Goal: Information Seeking & Learning: Learn about a topic

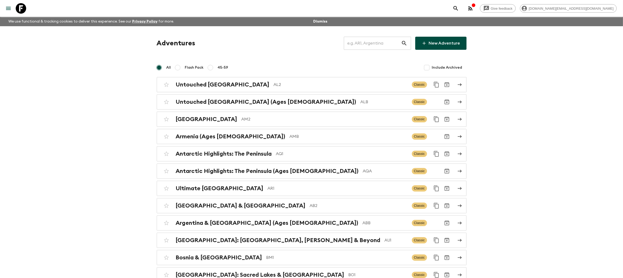
click at [367, 42] on input "text" at bounding box center [372, 43] width 57 height 15
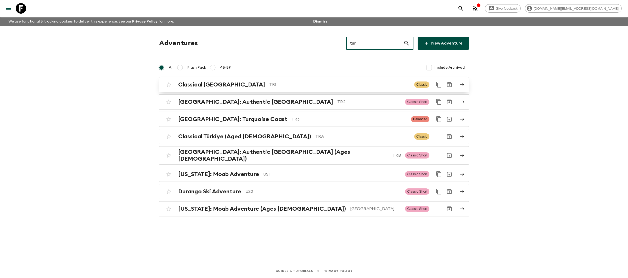
type input "tur"
click at [269, 84] on p "TR1" at bounding box center [339, 84] width 141 height 6
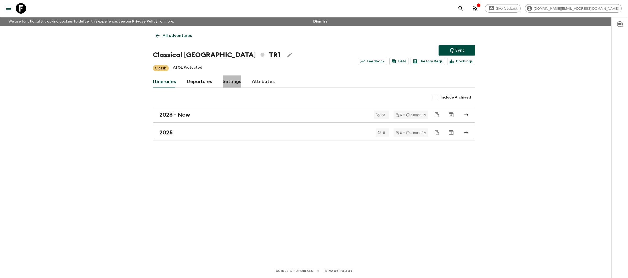
click at [233, 83] on link "Settings" at bounding box center [232, 81] width 19 height 13
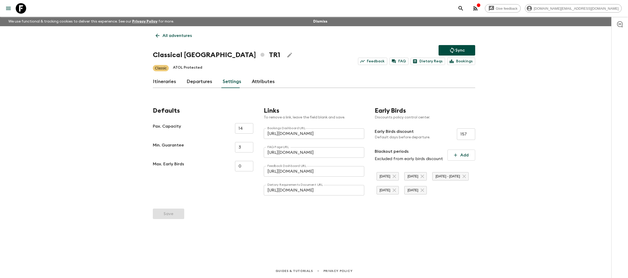
click at [195, 82] on link "Departures" at bounding box center [200, 81] width 26 height 13
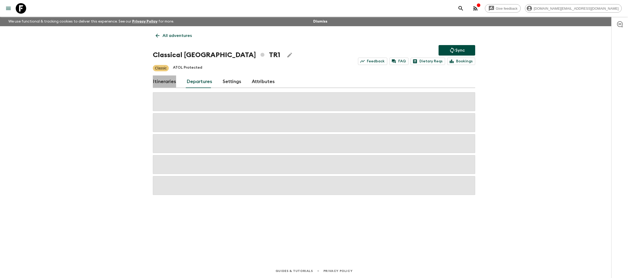
click at [162, 81] on link "Itineraries" at bounding box center [164, 81] width 23 height 13
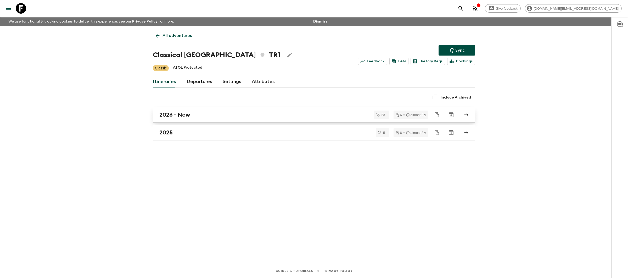
click at [220, 116] on div "2026 - New" at bounding box center [308, 114] width 299 height 7
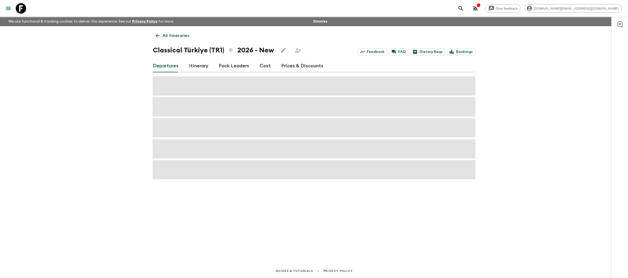
click at [288, 66] on link "Prices & Discounts" at bounding box center [302, 66] width 42 height 13
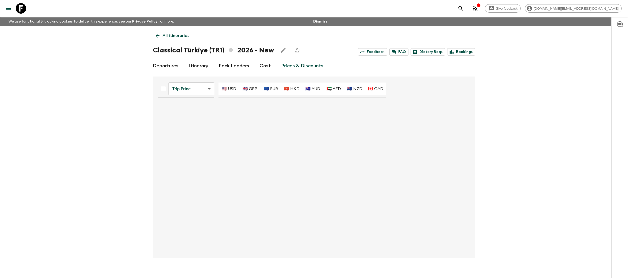
click at [202, 90] on body "Give feedback [DOMAIN_NAME][EMAIL_ADDRESS][DOMAIN_NAME] We use functional & tra…" at bounding box center [314, 143] width 628 height 286
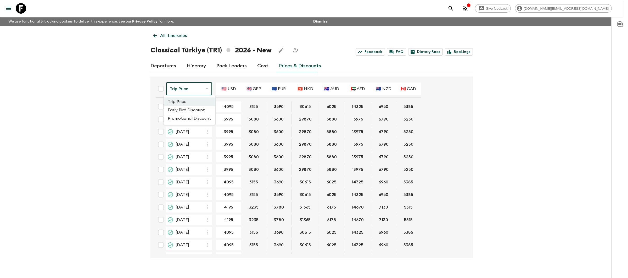
click at [262, 67] on div at bounding box center [314, 139] width 628 height 278
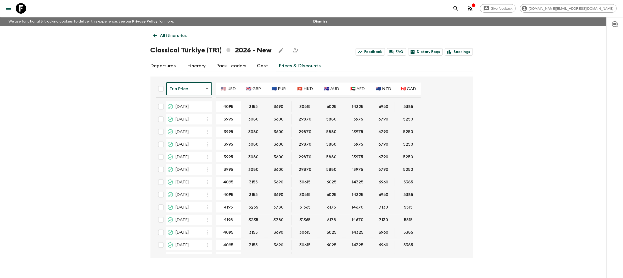
click at [261, 65] on link "Cost" at bounding box center [262, 66] width 11 height 13
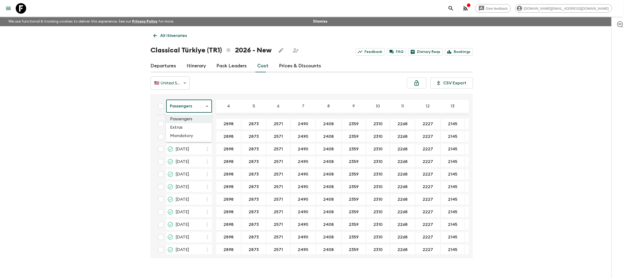
click at [182, 108] on body "Give feedback [DOMAIN_NAME][EMAIL_ADDRESS][DOMAIN_NAME] We use functional & tra…" at bounding box center [314, 143] width 628 height 287
click at [189, 124] on li "Extras" at bounding box center [189, 127] width 46 height 8
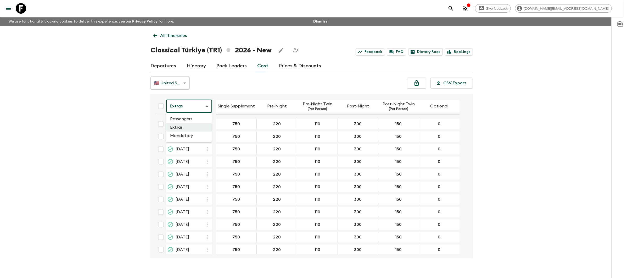
click at [193, 109] on body "Give feedback [DOMAIN_NAME][EMAIL_ADDRESS][DOMAIN_NAME] We use functional & tra…" at bounding box center [314, 143] width 628 height 287
click at [234, 91] on div at bounding box center [314, 139] width 628 height 278
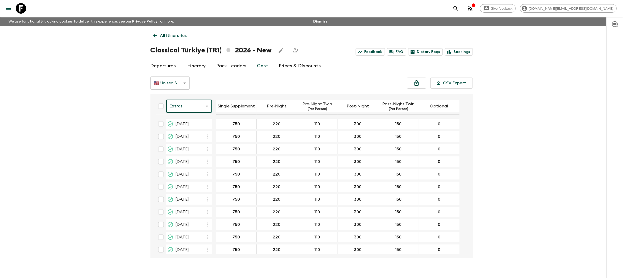
click at [171, 36] on p "All itineraries" at bounding box center [173, 35] width 27 height 6
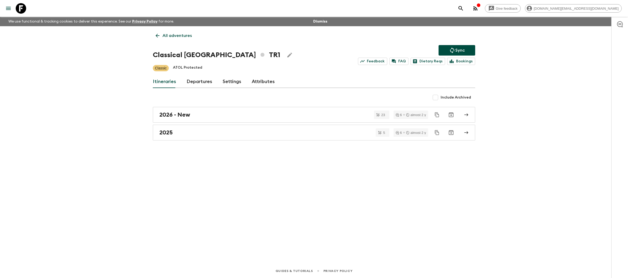
click at [175, 35] on p "All adventures" at bounding box center [176, 35] width 29 height 6
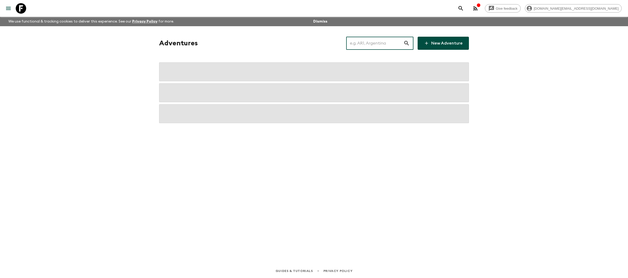
click at [397, 46] on input "text" at bounding box center [374, 43] width 57 height 15
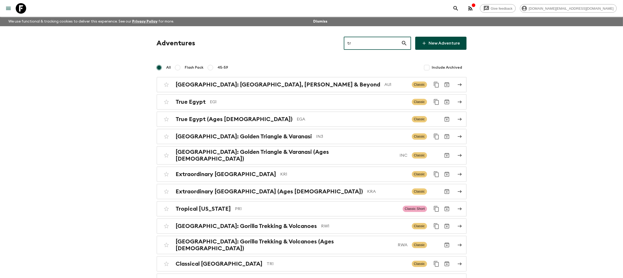
type input "t"
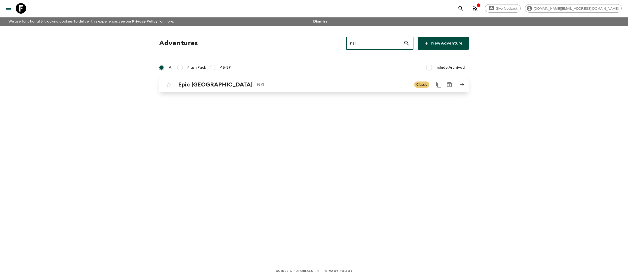
type input "nz1"
click at [289, 88] on div "Epic New Zealand NZ1 Classic" at bounding box center [304, 84] width 280 height 10
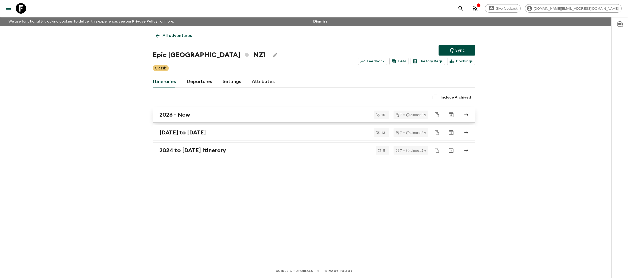
click at [209, 118] on link "2026 - New" at bounding box center [314, 115] width 322 height 16
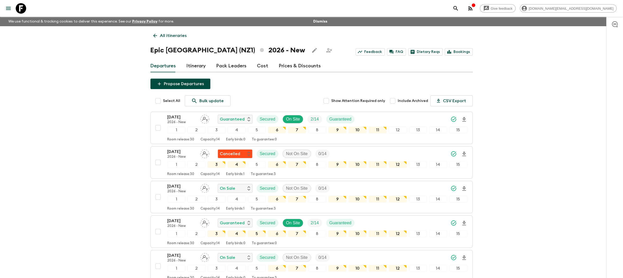
click at [261, 66] on link "Cost" at bounding box center [262, 66] width 11 height 13
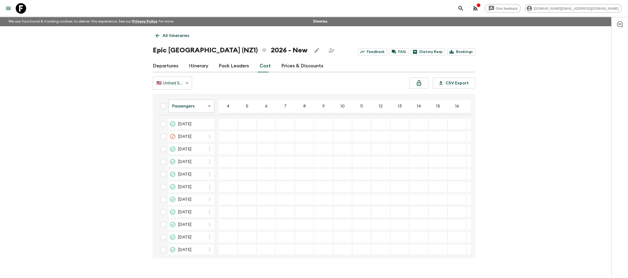
click at [189, 106] on body "Give feedback [DOMAIN_NAME][EMAIL_ADDRESS][DOMAIN_NAME] We use functional & tra…" at bounding box center [314, 143] width 628 height 287
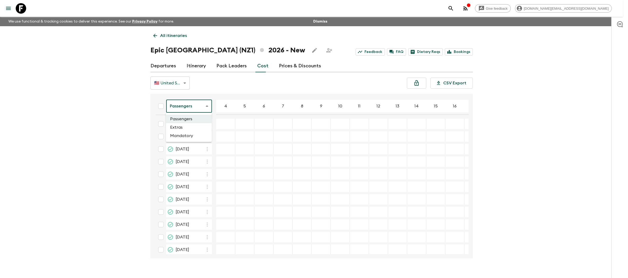
click at [190, 129] on li "Extras" at bounding box center [189, 127] width 46 height 8
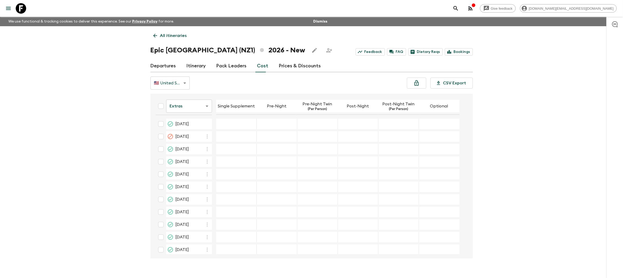
click at [161, 32] on p "All itineraries" at bounding box center [173, 35] width 27 height 6
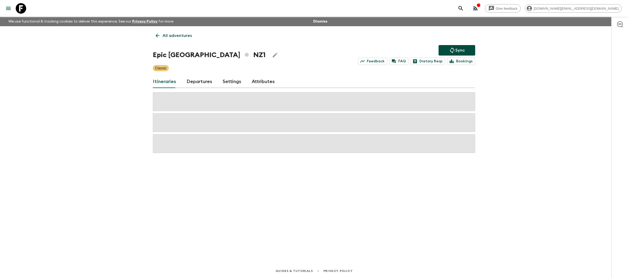
click at [166, 33] on p "All adventures" at bounding box center [176, 35] width 29 height 6
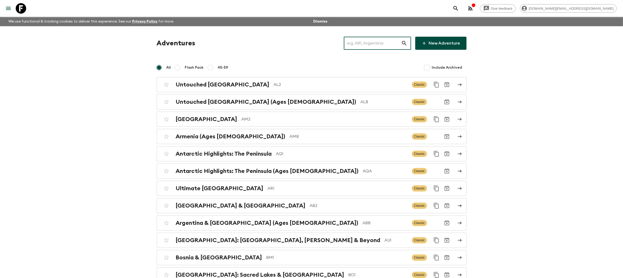
click at [356, 46] on input "text" at bounding box center [372, 43] width 57 height 15
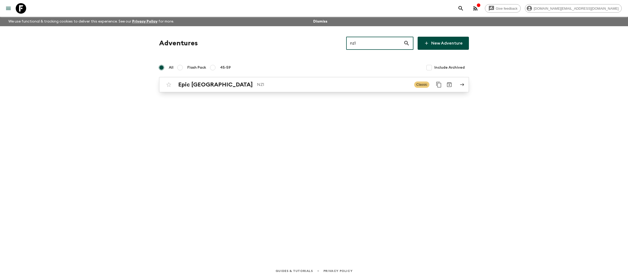
type input "nz1"
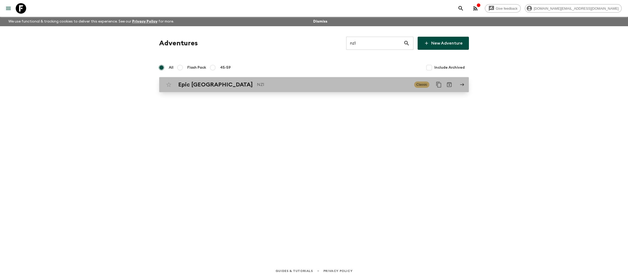
click at [297, 92] on link "Epic New Zealand NZ1 Classic" at bounding box center [314, 84] width 310 height 15
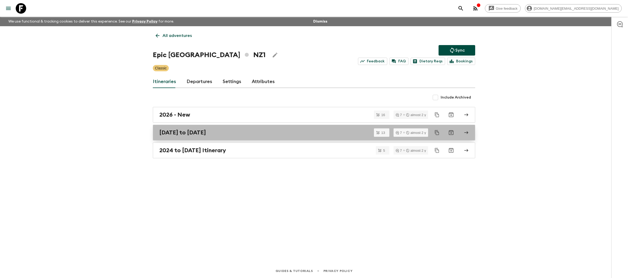
click at [252, 131] on div "[DATE] to [DATE]" at bounding box center [308, 132] width 299 height 7
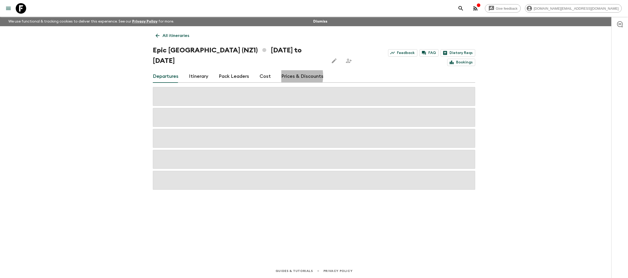
click at [285, 70] on link "Prices & Discounts" at bounding box center [302, 76] width 42 height 13
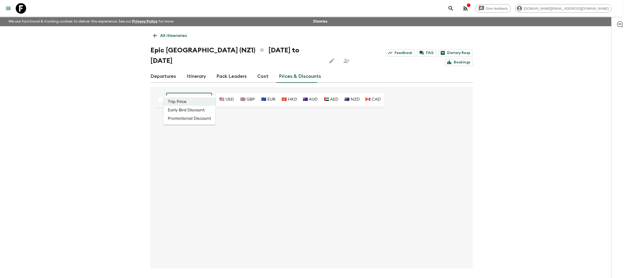
click at [193, 91] on body "Give feedback [DOMAIN_NAME][EMAIL_ADDRESS][DOMAIN_NAME] We use functional & tra…" at bounding box center [314, 148] width 628 height 297
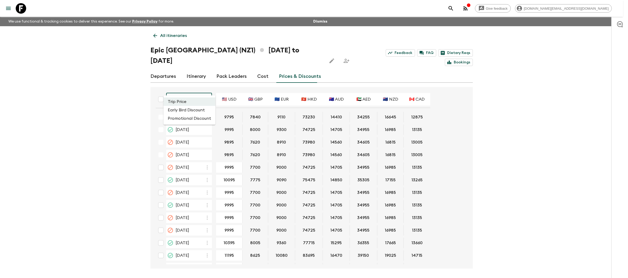
click at [265, 65] on div at bounding box center [314, 139] width 628 height 278
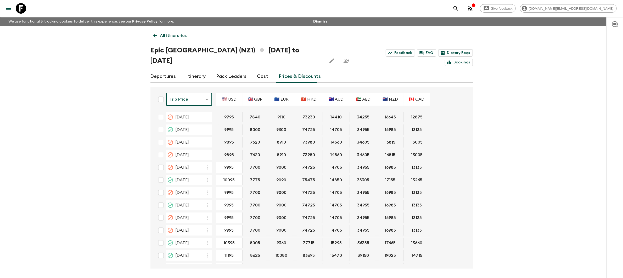
click at [263, 70] on link "Cost" at bounding box center [262, 76] width 11 height 13
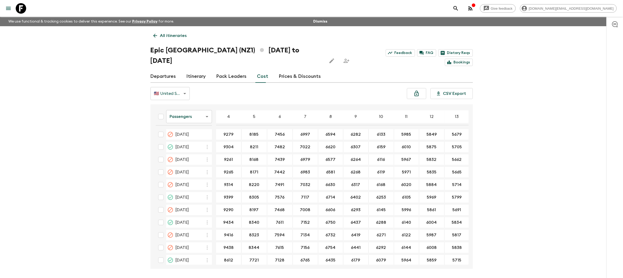
click at [191, 106] on body "Give feedback [DOMAIN_NAME][EMAIL_ADDRESS][DOMAIN_NAME] We use functional & tra…" at bounding box center [311, 148] width 623 height 297
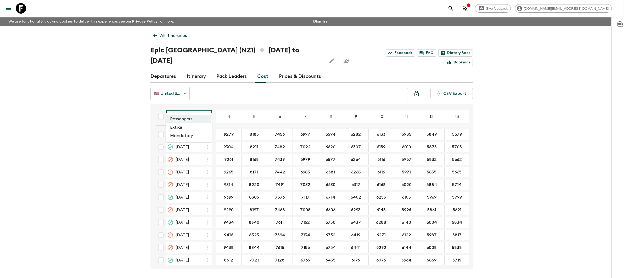
click at [191, 128] on li "Extras" at bounding box center [189, 127] width 46 height 8
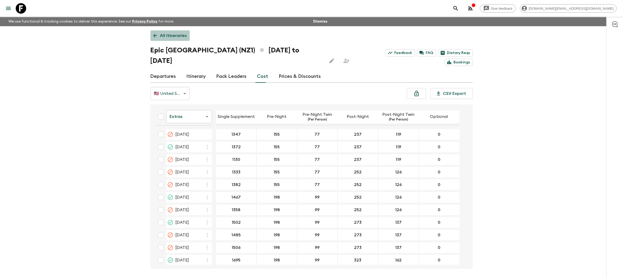
click at [168, 35] on p "All itineraries" at bounding box center [173, 35] width 27 height 6
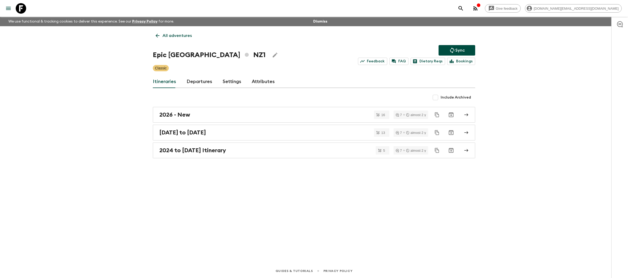
click at [166, 39] on link "All adventures" at bounding box center [174, 35] width 42 height 10
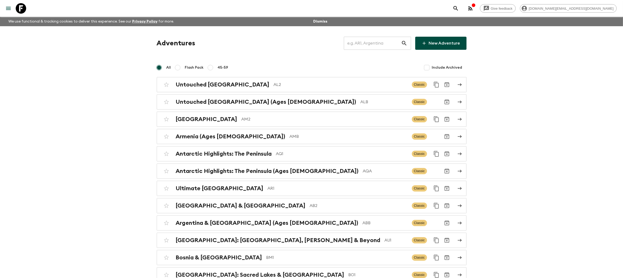
click at [368, 46] on input "text" at bounding box center [372, 43] width 57 height 15
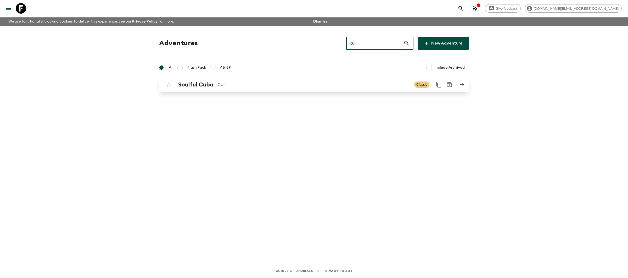
type input "cu1"
click at [341, 87] on p "CU1" at bounding box center [313, 84] width 193 height 6
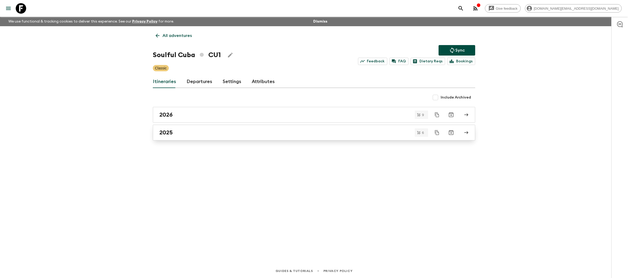
click at [283, 130] on div "2025" at bounding box center [308, 132] width 299 height 7
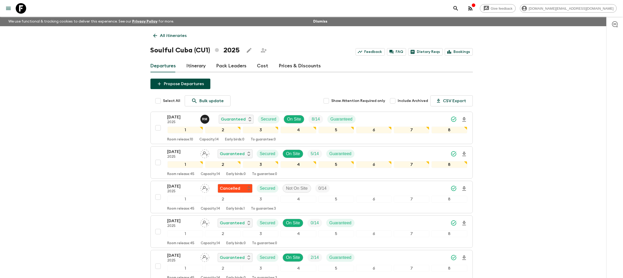
click at [284, 65] on link "Prices & Discounts" at bounding box center [300, 66] width 42 height 13
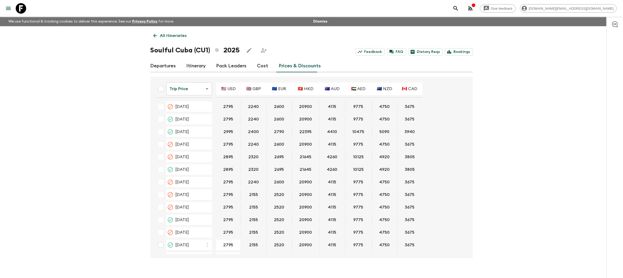
click at [263, 66] on link "Cost" at bounding box center [262, 66] width 11 height 13
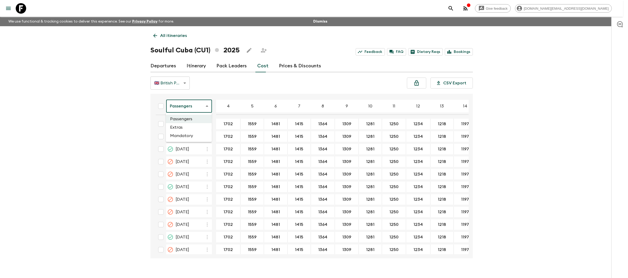
click at [184, 106] on body "Give feedback [DOMAIN_NAME][EMAIL_ADDRESS][DOMAIN_NAME] We use functional & tra…" at bounding box center [314, 143] width 628 height 287
click at [184, 128] on li "Extras" at bounding box center [189, 127] width 46 height 8
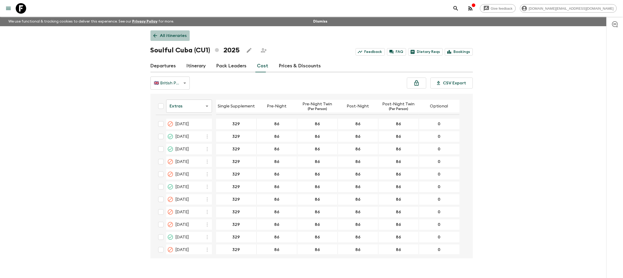
click at [173, 36] on p "All itineraries" at bounding box center [173, 35] width 27 height 6
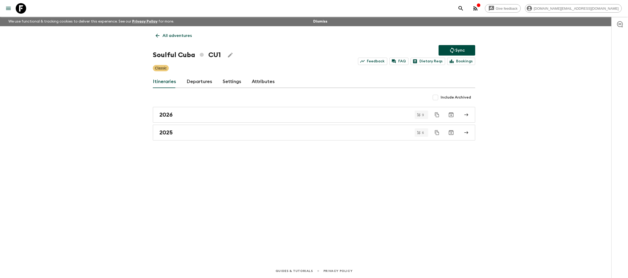
click at [171, 37] on p "All adventures" at bounding box center [176, 35] width 29 height 6
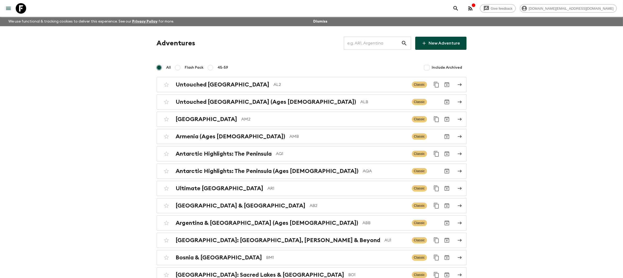
click at [394, 45] on input "text" at bounding box center [372, 43] width 57 height 15
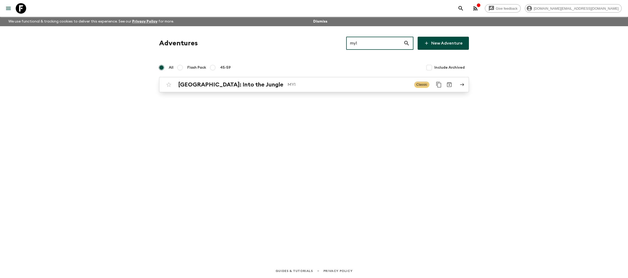
type input "my1"
click at [380, 85] on p "MY1" at bounding box center [349, 84] width 122 height 6
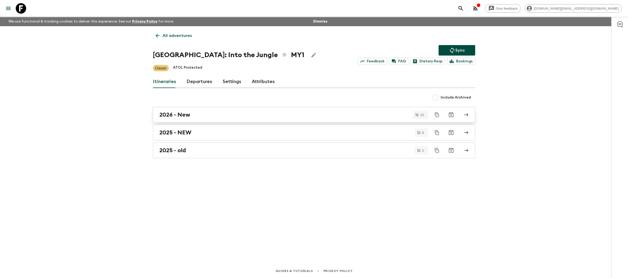
click at [270, 117] on div "2026 - New" at bounding box center [308, 114] width 299 height 7
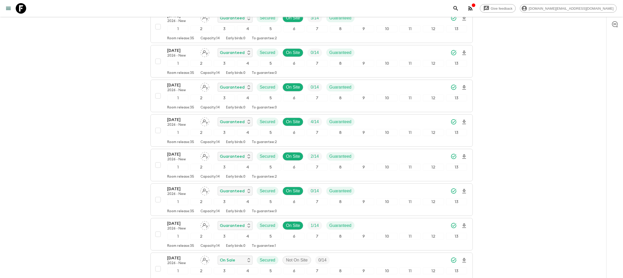
scroll to position [227, 0]
